Goal: Information Seeking & Learning: Learn about a topic

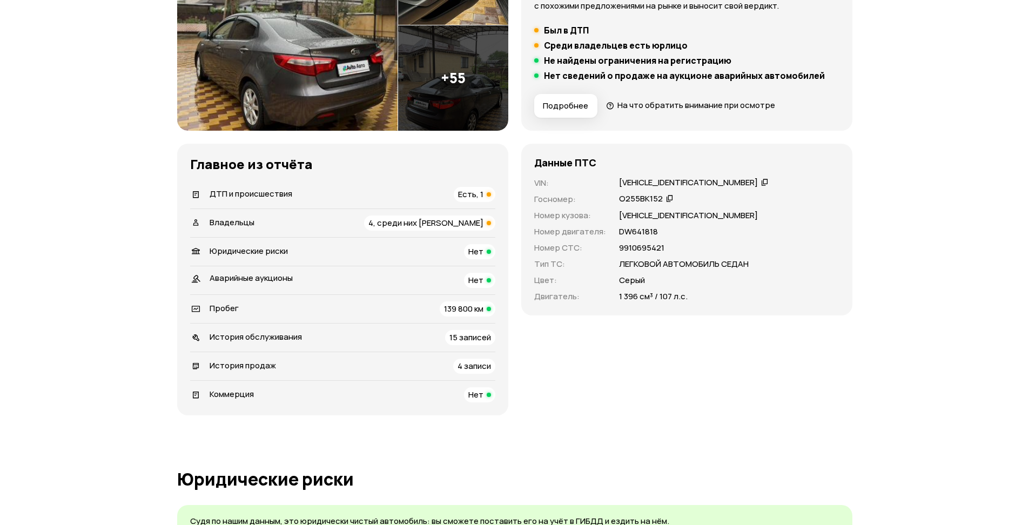
scroll to position [194, 0]
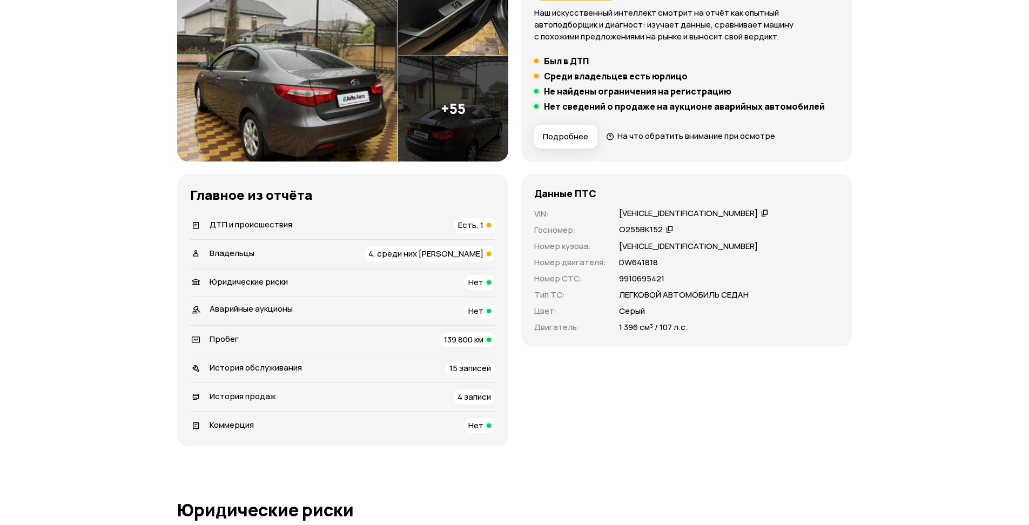
click at [476, 223] on span "Есть, 1" at bounding box center [470, 224] width 25 height 11
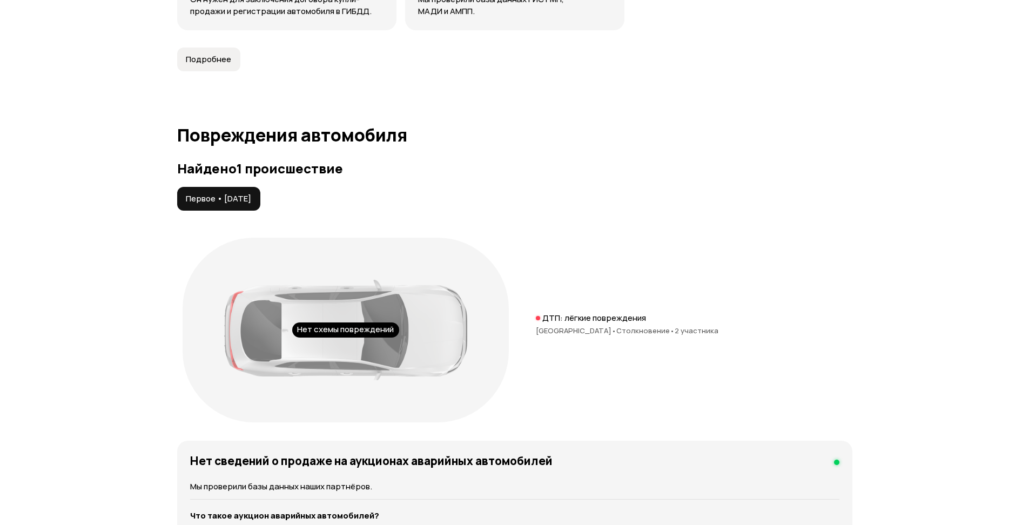
scroll to position [1119, 0]
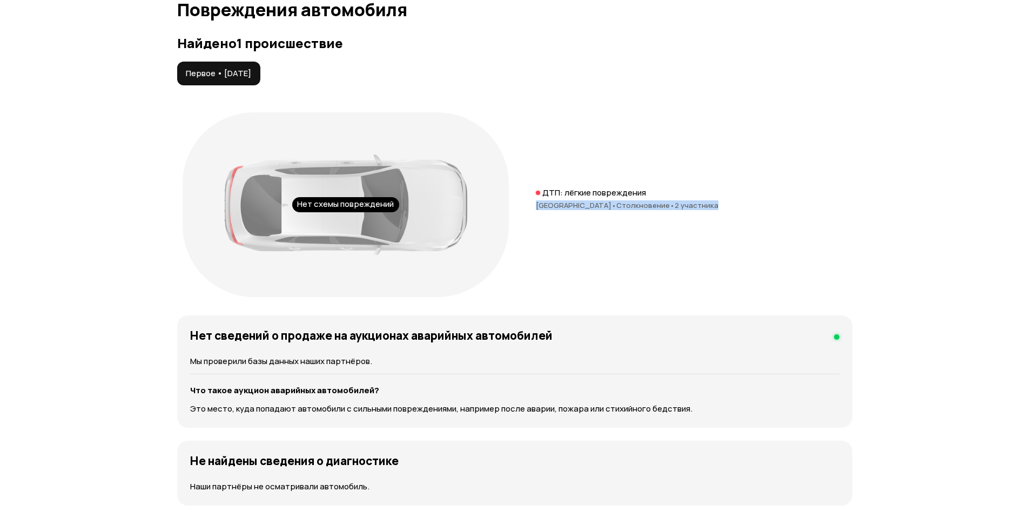
drag, startPoint x: 533, startPoint y: 204, endPoint x: 729, endPoint y: 219, distance: 196.1
click at [740, 213] on div "Нет схемы повреждений ДТП: лёгкие повреждения [GEOGRAPHIC_DATA] • Столкновение …" at bounding box center [514, 205] width 675 height 196
click at [716, 228] on div "Нет схемы повреждений ДТП: лёгкие повреждения [GEOGRAPHIC_DATA] • Столкновение …" at bounding box center [514, 205] width 675 height 196
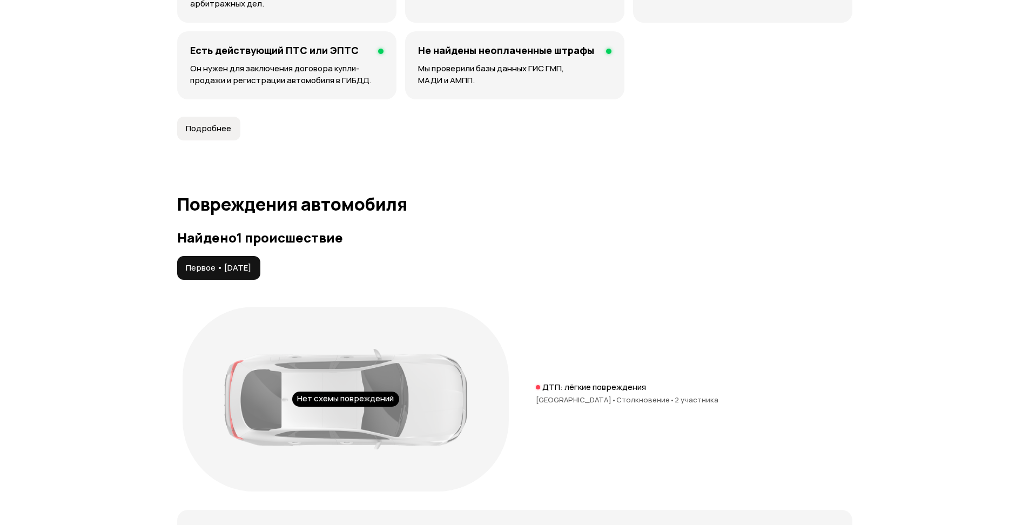
click at [503, 226] on article "Повреждения автомобиля Найдено 1 происшествие Первое • [DATE] Нет схемы поврежд…" at bounding box center [514, 447] width 675 height 506
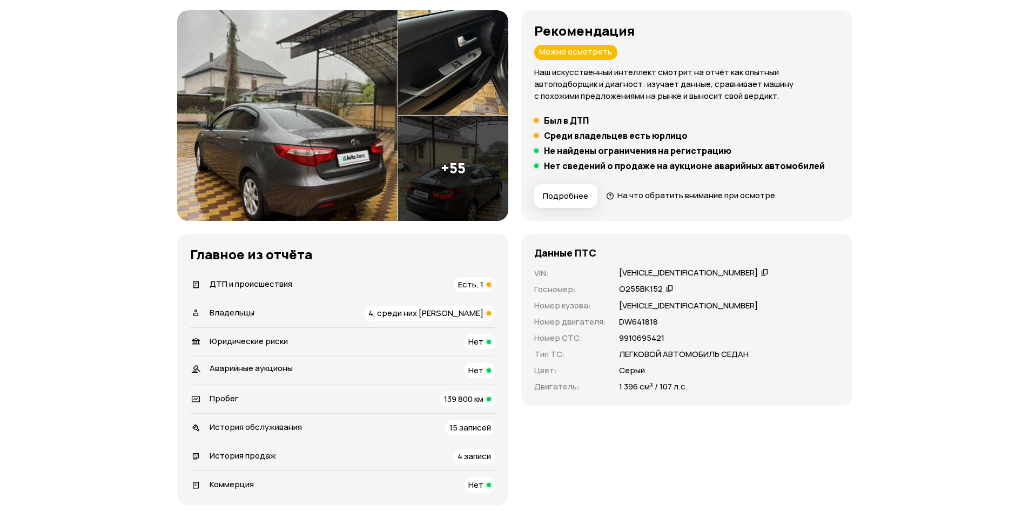
scroll to position [194, 0]
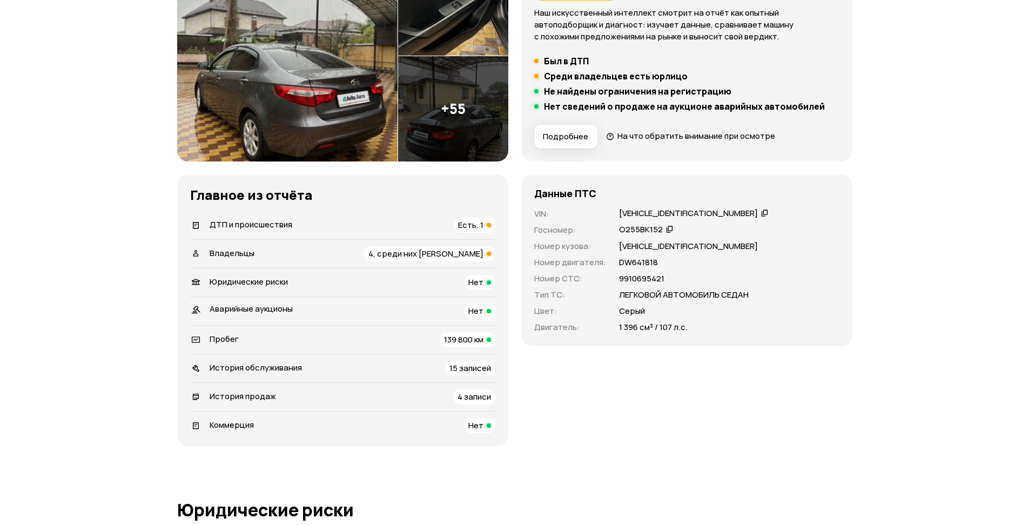
click at [441, 253] on span "4, среди них [PERSON_NAME]" at bounding box center [425, 253] width 115 height 11
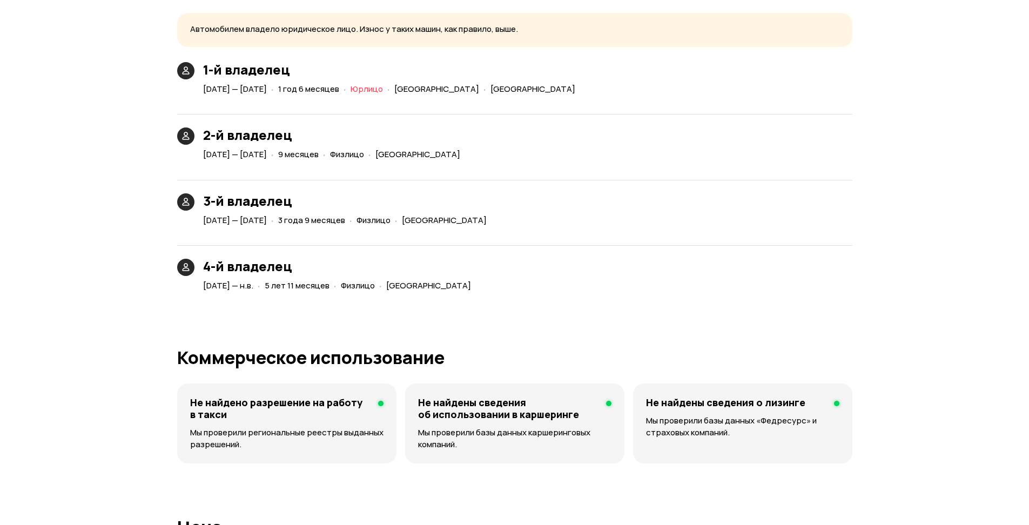
scroll to position [2467, 0]
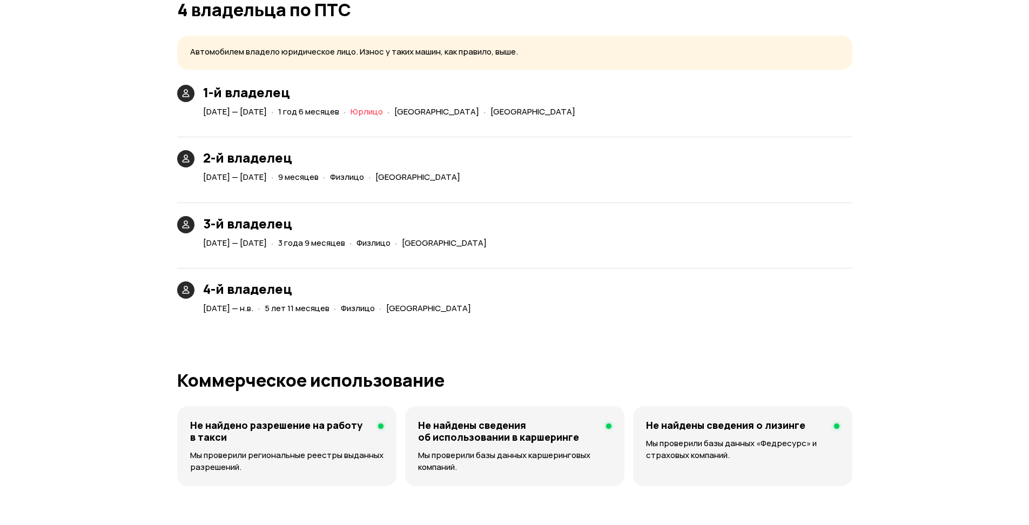
drag, startPoint x: 339, startPoint y: 115, endPoint x: 624, endPoint y: 125, distance: 285.4
click at [625, 125] on div "1-й владелец [DATE] — [DATE] · 1 год 6 месяцев · Юрлицо · [GEOGRAPHIC_DATA] · […" at bounding box center [514, 201] width 675 height 232
click at [605, 153] on div "2-й владелец [DATE] — [DATE] · 9 месяцев · Физлицо · [GEOGRAPHIC_DATA]" at bounding box center [514, 155] width 675 height 62
drag, startPoint x: 226, startPoint y: 176, endPoint x: 436, endPoint y: 186, distance: 210.4
click at [436, 186] on div "1-й владелец [DATE] — [DATE] · 1 год 6 месяцев · Юрлицо · [GEOGRAPHIC_DATA] · […" at bounding box center [514, 201] width 675 height 232
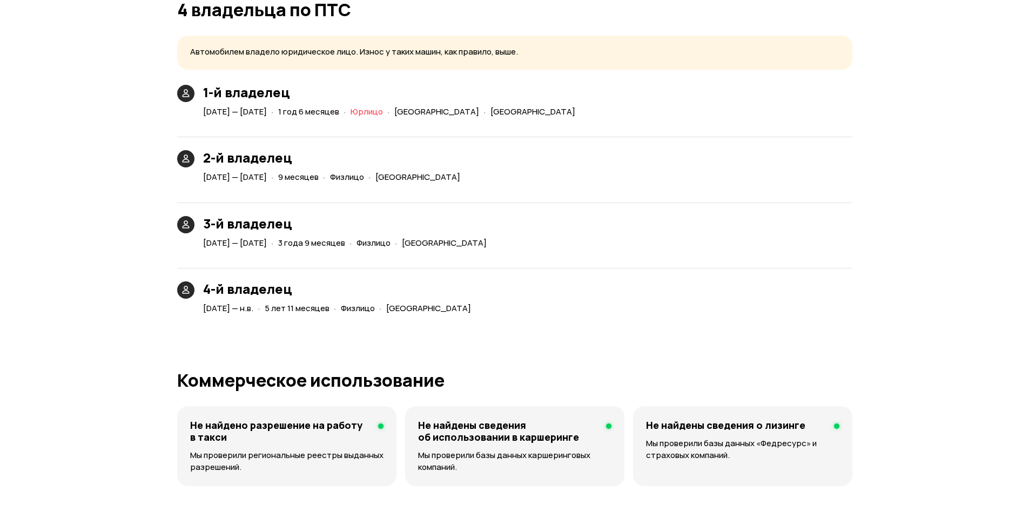
click at [444, 202] on div "3-й владелец [DATE] — [DATE] · 3 года 9 месяцев · Физлицо · [GEOGRAPHIC_DATA]" at bounding box center [514, 221] width 675 height 62
drag, startPoint x: 611, startPoint y: 181, endPoint x: 200, endPoint y: 179, distance: 411.0
click at [200, 179] on div "2-й владелец [DATE] — [DATE] · 9 месяцев · Физлицо · [GEOGRAPHIC_DATA]" at bounding box center [514, 155] width 675 height 62
click at [219, 216] on h3 "3-й владелец" at bounding box center [347, 223] width 288 height 15
drag, startPoint x: 208, startPoint y: 247, endPoint x: 625, endPoint y: 228, distance: 417.9
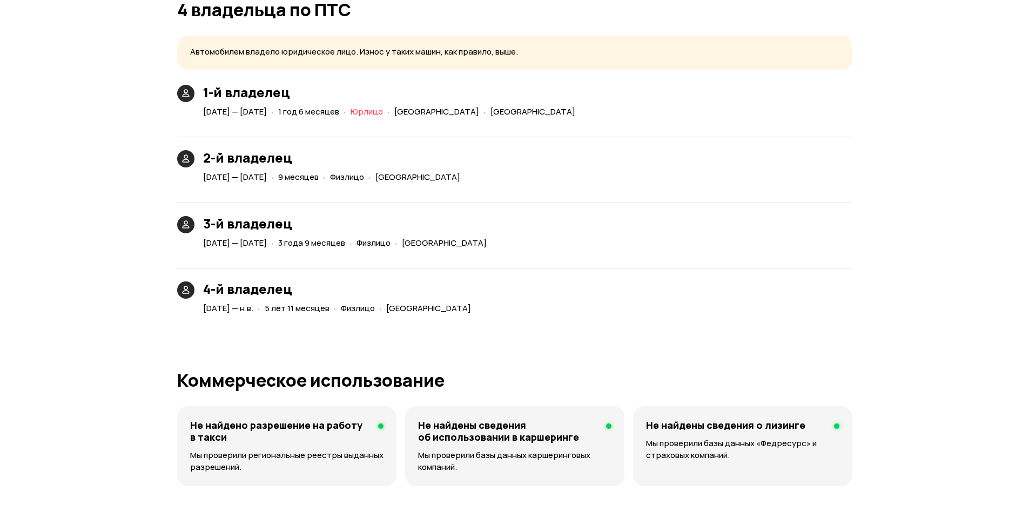
click at [630, 258] on div "4-й владелец [DATE] — н.в. · 5 лет 11 месяцев · Физлицо · [GEOGRAPHIC_DATA]" at bounding box center [514, 286] width 675 height 62
drag, startPoint x: 472, startPoint y: 316, endPoint x: 205, endPoint y: 305, distance: 267.1
drag, startPoint x: 269, startPoint y: 335, endPoint x: 253, endPoint y: 332, distance: 16.5
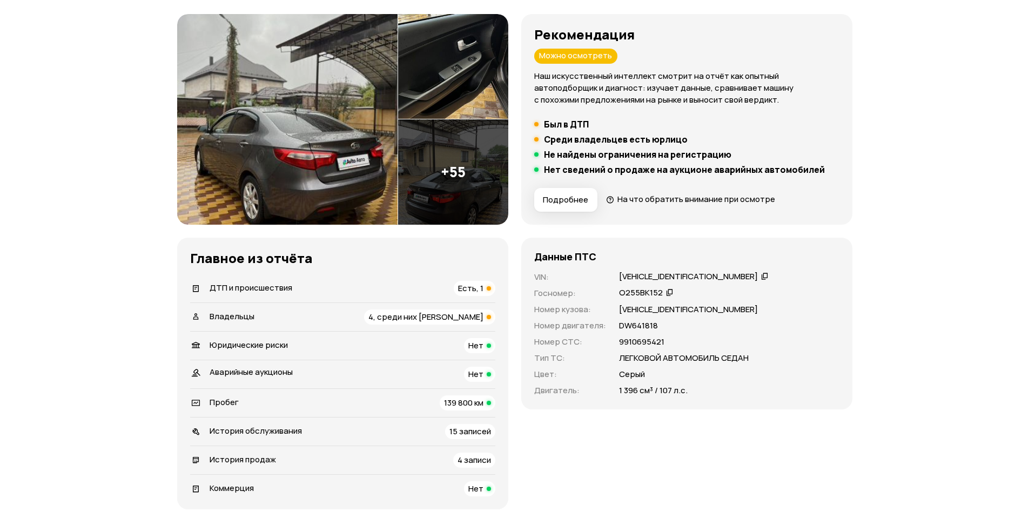
scroll to position [194, 0]
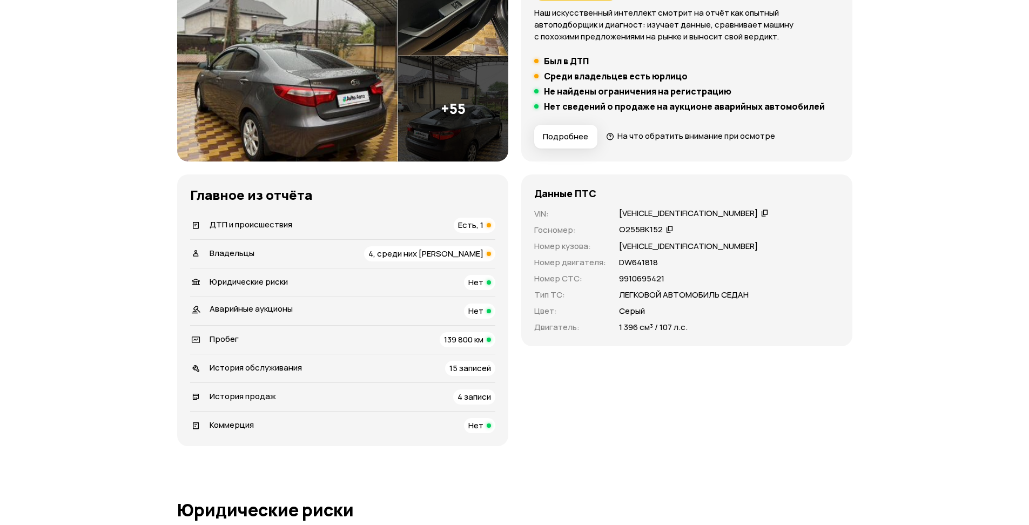
click at [462, 338] on span "139 800 км" at bounding box center [463, 339] width 39 height 11
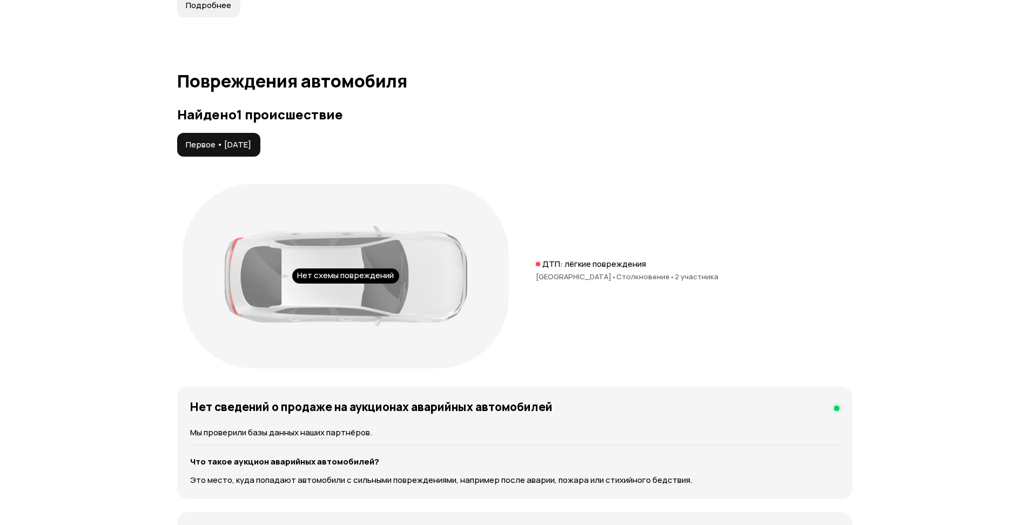
scroll to position [901, 0]
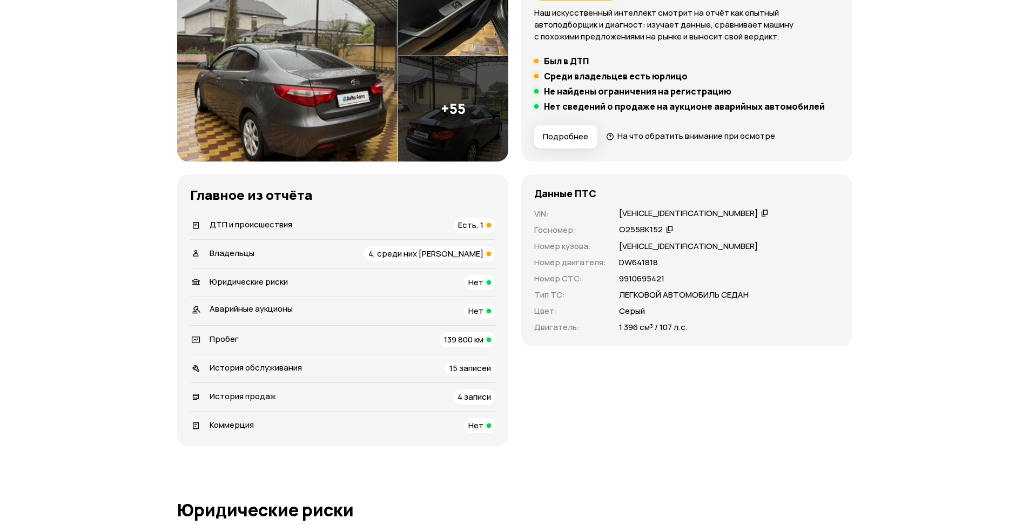
scroll to position [259, 0]
